Goal: Task Accomplishment & Management: Manage account settings

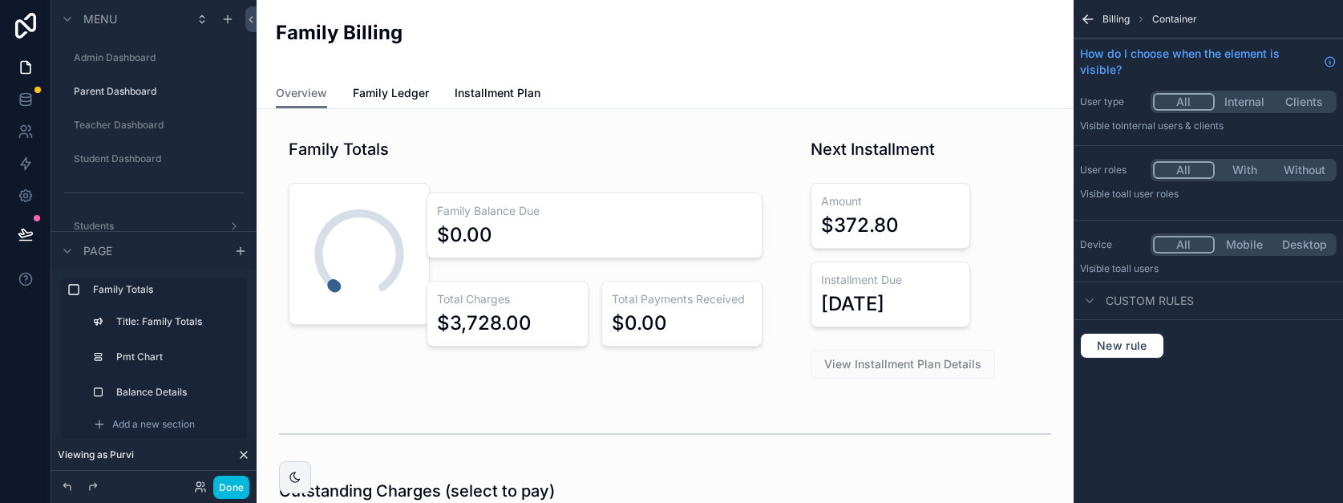
scroll to position [510, 0]
